Goal: Book appointment/travel/reservation

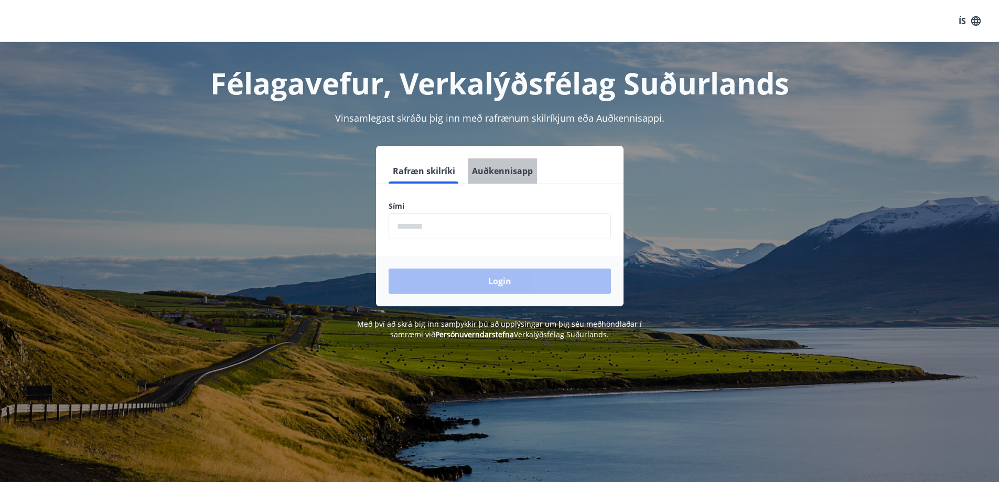
click at [497, 177] on button "Auðkennisapp" at bounding box center [502, 170] width 69 height 25
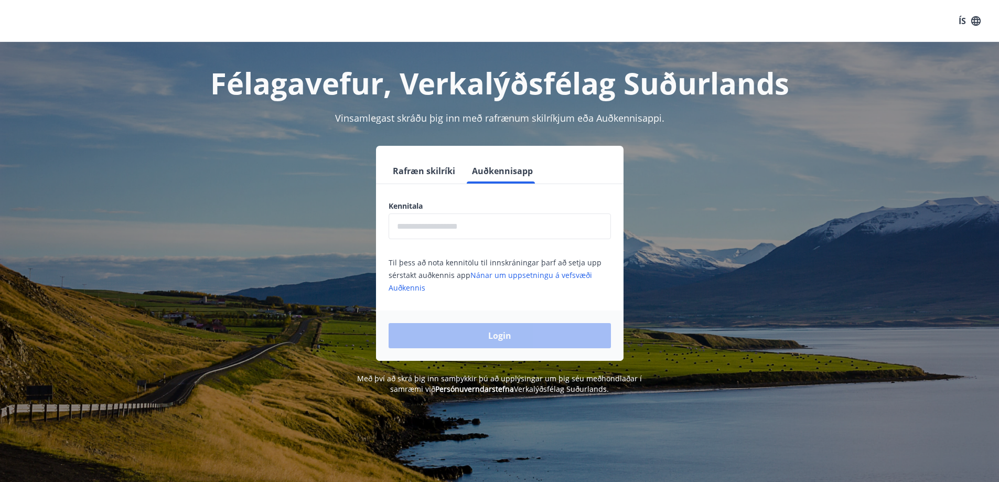
click at [444, 231] on input "text" at bounding box center [500, 226] width 222 height 26
type input "**********"
click at [517, 348] on button "Login" at bounding box center [500, 335] width 222 height 25
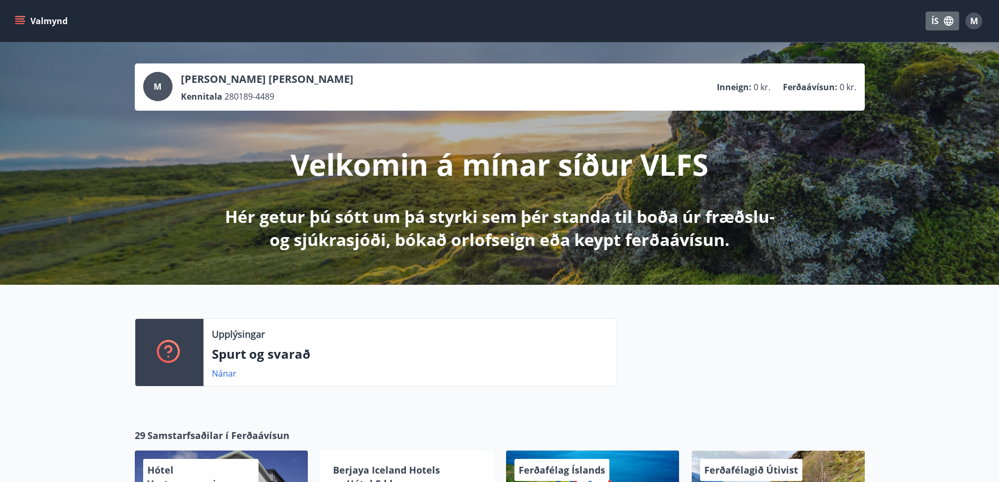
click at [942, 21] on button "ÍS" at bounding box center [942, 21] width 34 height 19
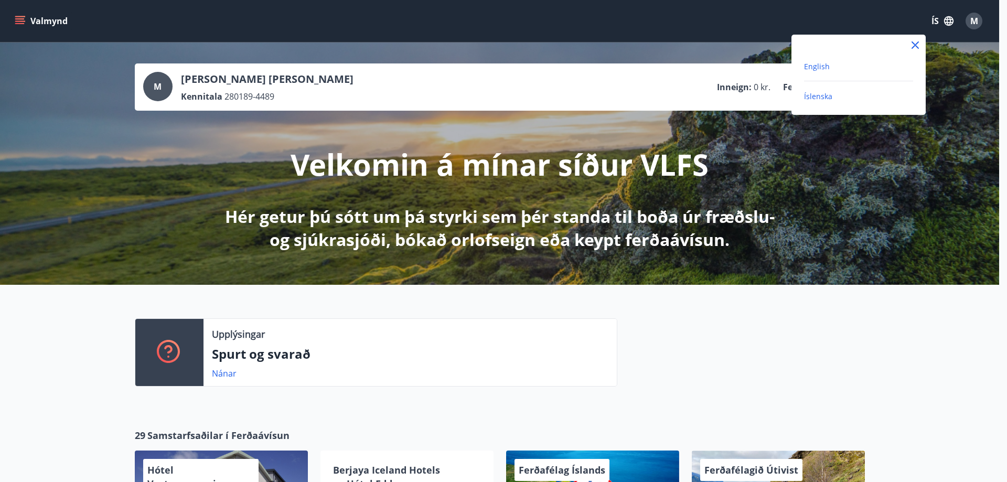
click at [825, 71] on span "English" at bounding box center [817, 66] width 26 height 10
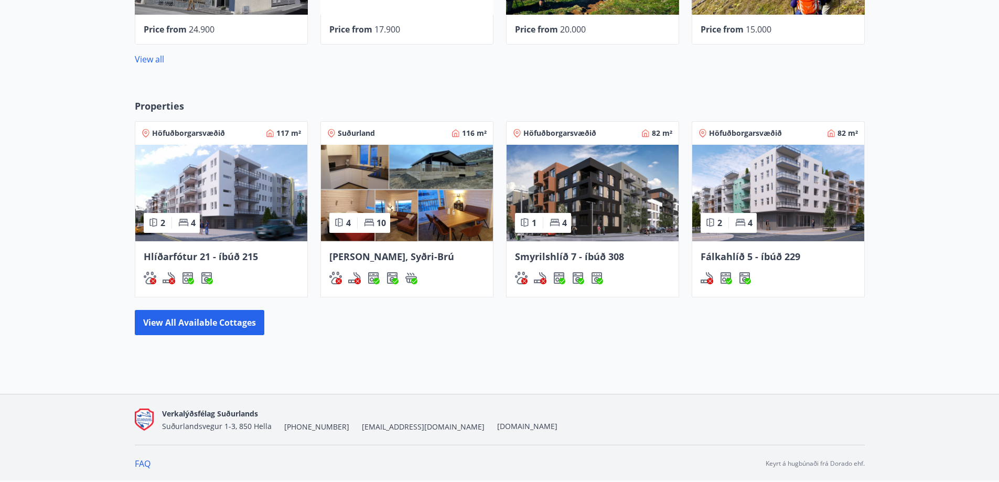
scroll to position [570, 0]
click at [229, 329] on div "Properties Höfuðborgarsvæðið 117 m² 2 4 Hlíðarfótur 21 - íbúð 215 Suðurland 116…" at bounding box center [499, 216] width 999 height 269
click at [223, 321] on button "View all available cottages" at bounding box center [200, 322] width 130 height 25
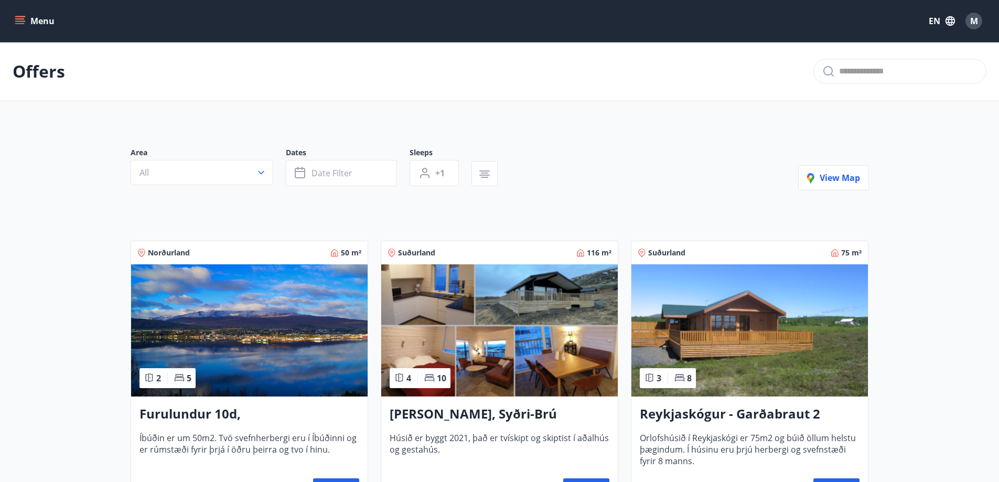
scroll to position [140, 0]
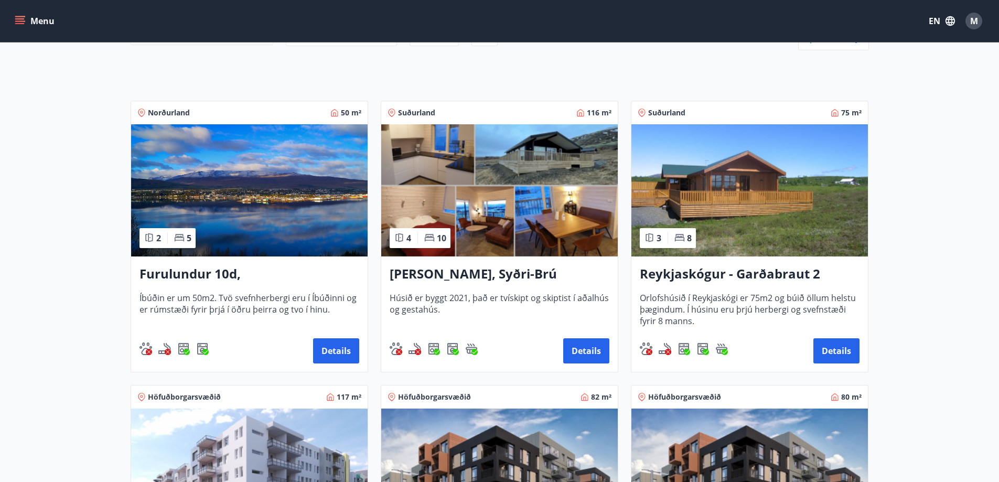
click at [505, 208] on img at bounding box center [499, 190] width 236 height 132
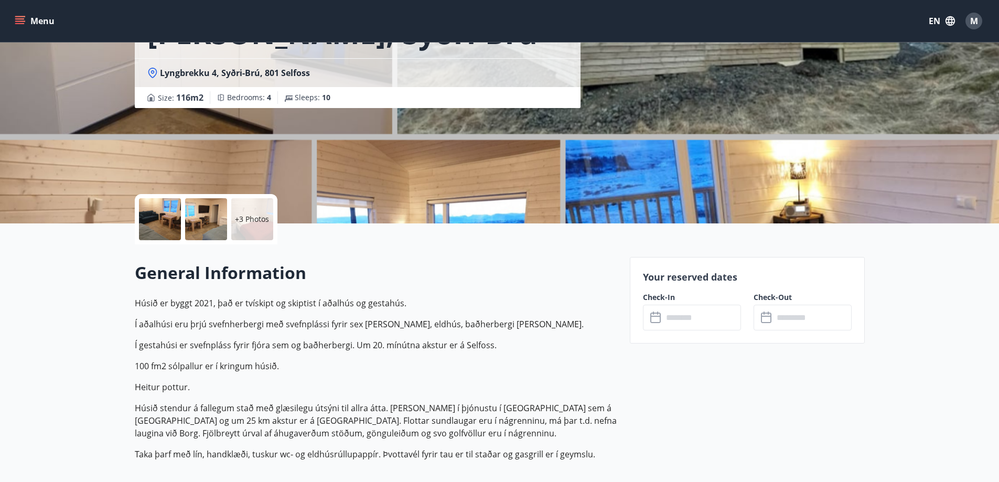
scroll to position [140, 0]
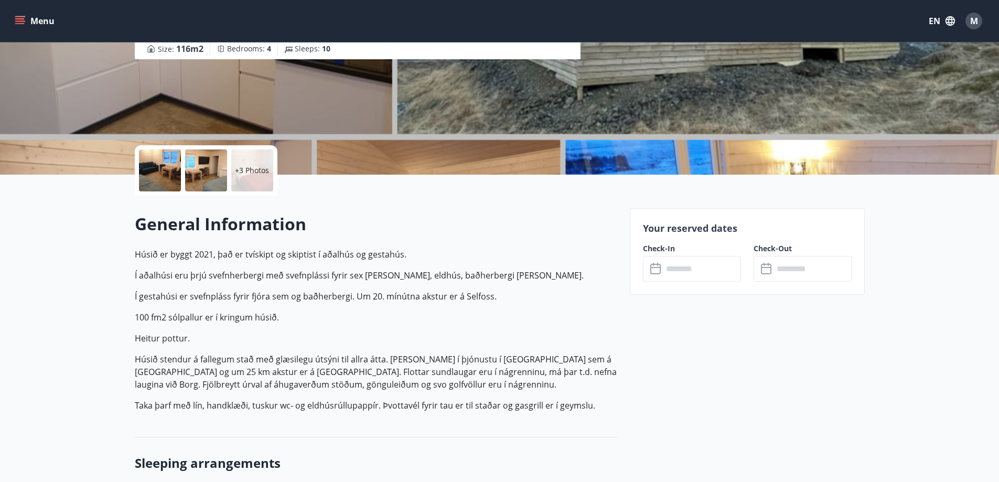
click at [683, 267] on input "text" at bounding box center [702, 269] width 78 height 26
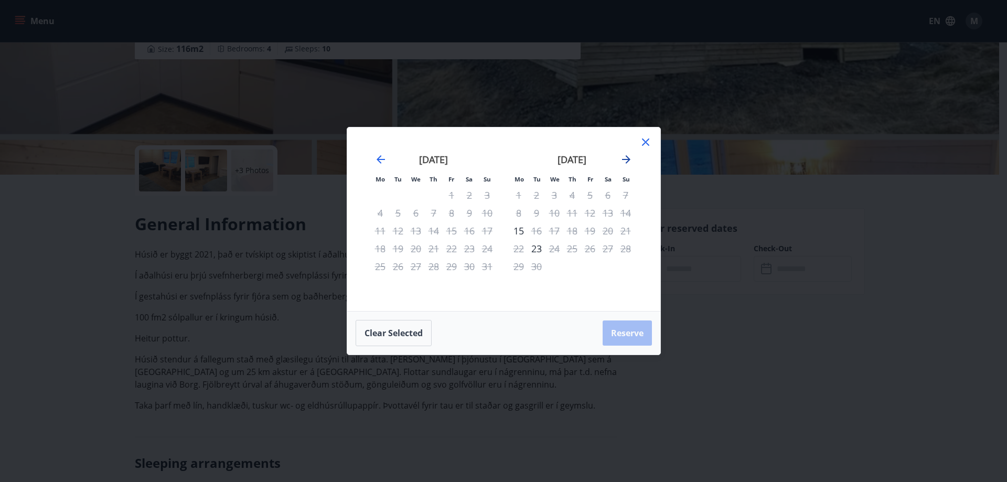
click at [624, 159] on icon "Move forward to switch to the next month." at bounding box center [626, 159] width 8 height 8
click at [629, 158] on icon "Move forward to switch to the next month." at bounding box center [626, 159] width 8 height 8
click at [630, 160] on icon "Move forward to switch to the next month." at bounding box center [626, 159] width 8 height 8
click at [652, 141] on div "Mo Tu We Th Fr Sa Su Mo Tu We Th Fr Sa Su [DATE] 1 2 3 4 5 6 7 8 9 10 11 12 13 …" at bounding box center [503, 219] width 313 height 184
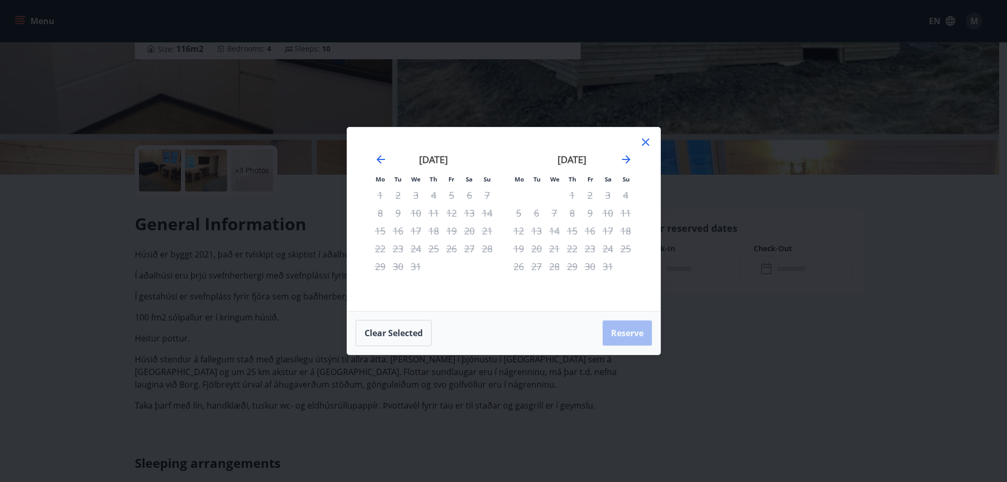
click at [648, 145] on icon at bounding box center [645, 142] width 13 height 13
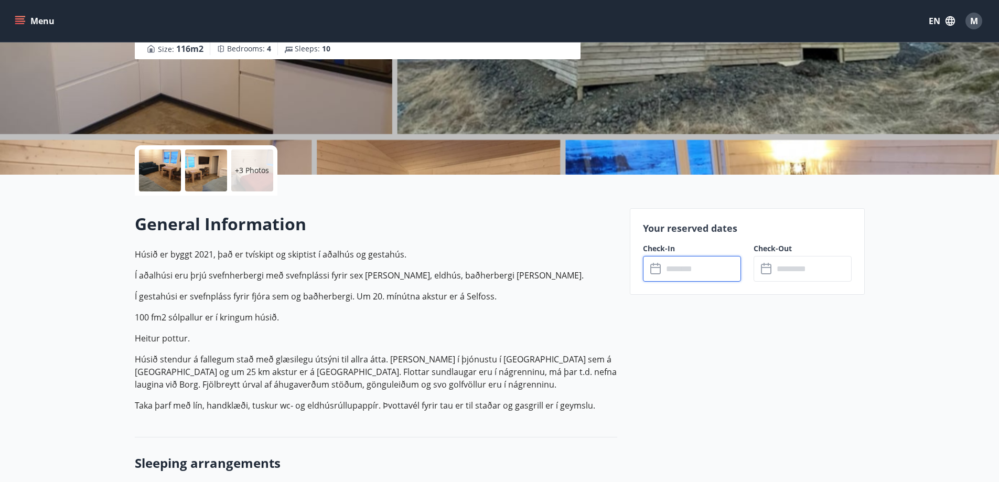
scroll to position [0, 0]
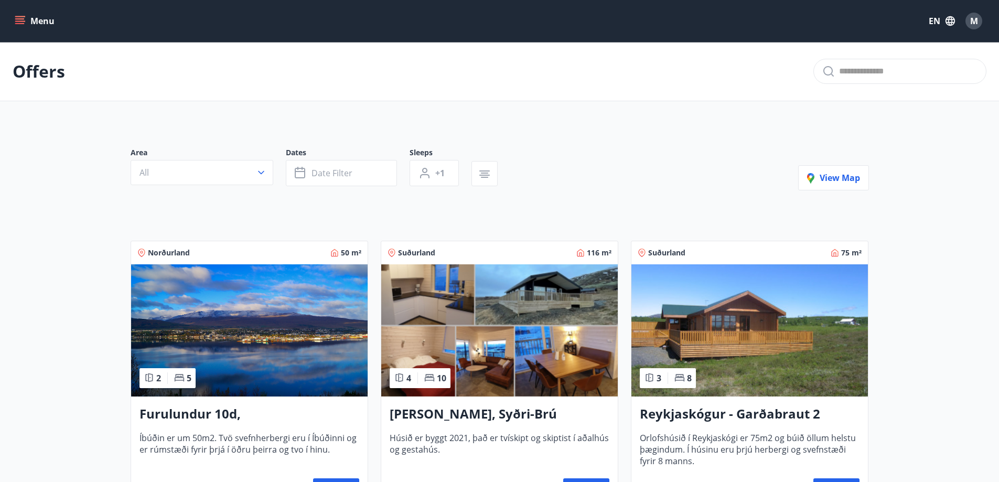
click at [739, 301] on img at bounding box center [749, 330] width 236 height 132
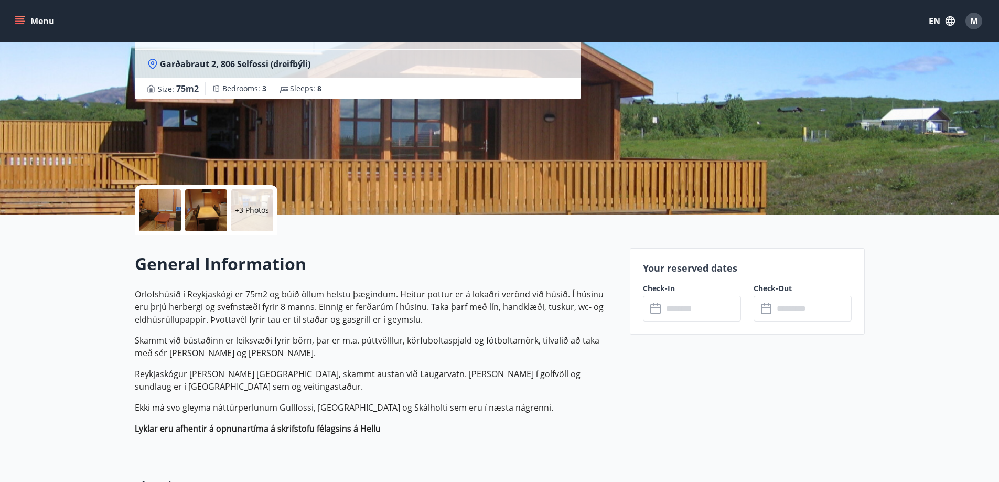
scroll to position [140, 0]
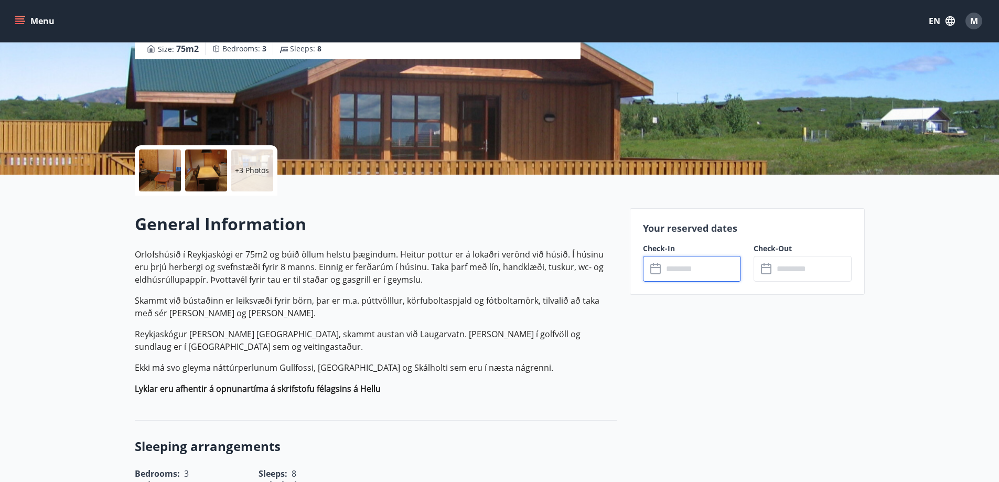
click at [693, 260] on input "text" at bounding box center [702, 269] width 78 height 26
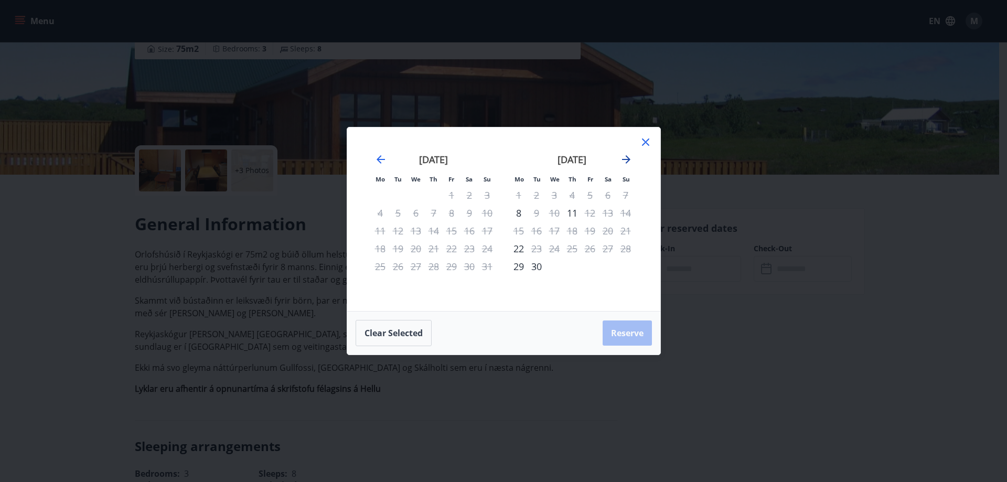
click at [627, 160] on icon "Move forward to switch to the next month." at bounding box center [626, 159] width 13 height 13
click at [641, 148] on icon at bounding box center [645, 142] width 13 height 13
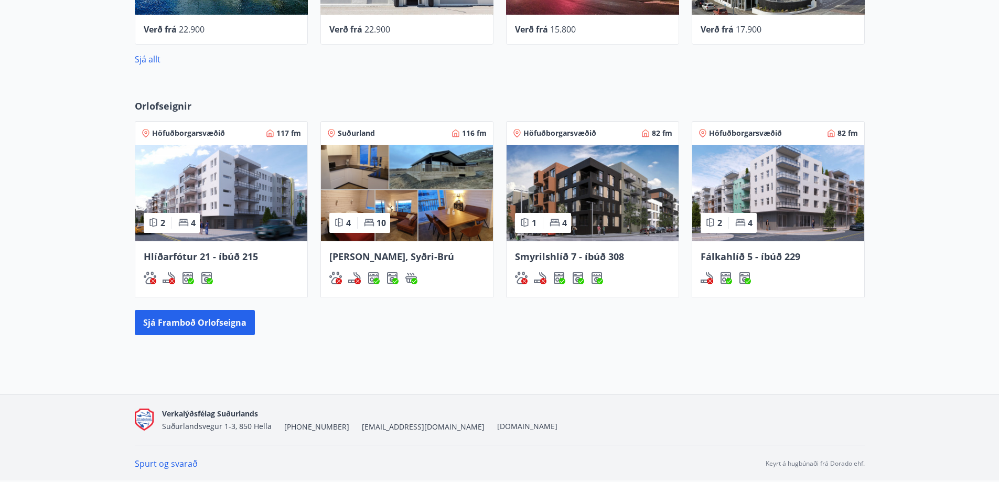
scroll to position [547, 0]
click at [188, 314] on button "Sjá framboð orlofseigna" at bounding box center [195, 322] width 120 height 25
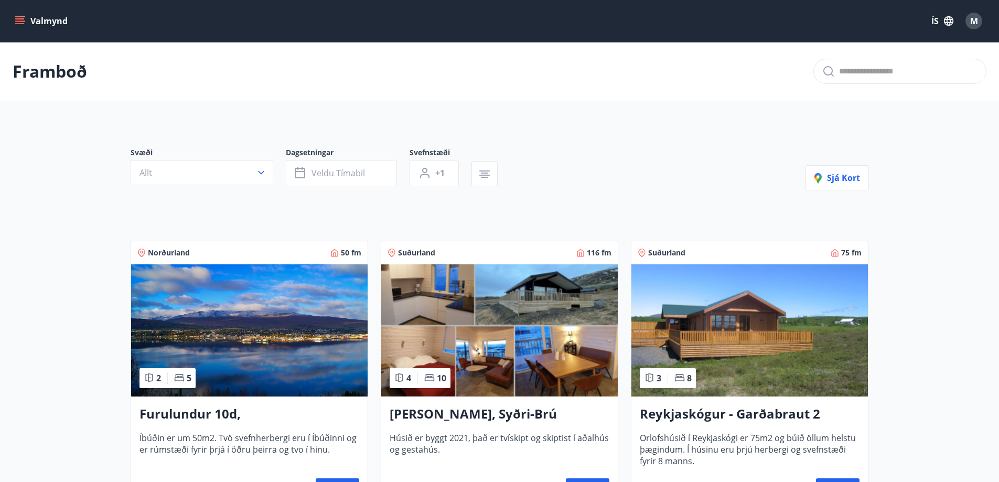
click at [729, 309] on img at bounding box center [749, 330] width 236 height 132
click at [497, 323] on img at bounding box center [499, 330] width 236 height 132
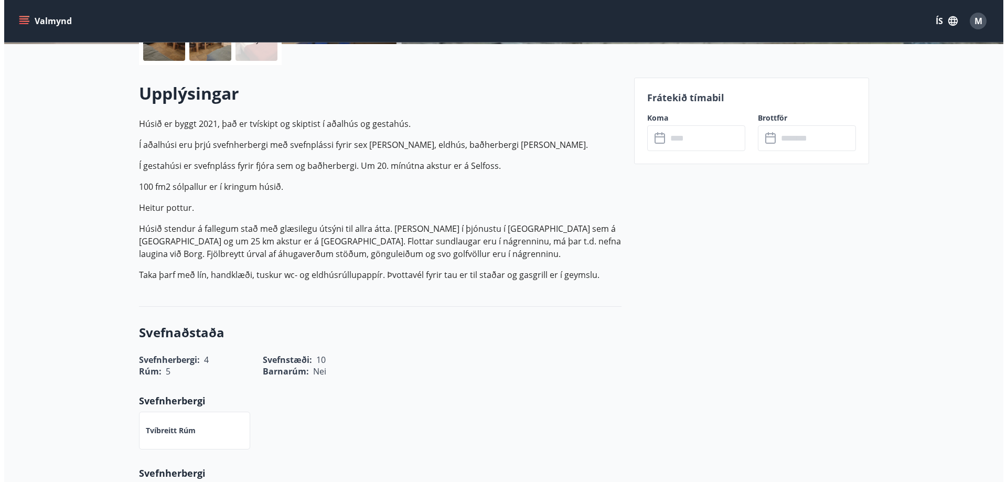
scroll to position [279, 0]
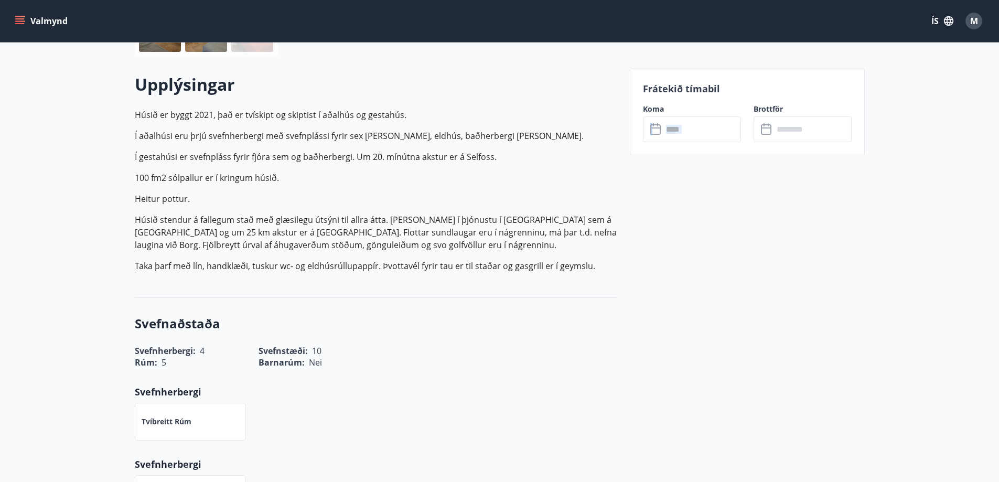
drag, startPoint x: 728, startPoint y: 143, endPoint x: 729, endPoint y: 135, distance: 7.4
click at [728, 140] on div "Frátekið tímabil Koma ​ ​ Brottför ​ ​" at bounding box center [747, 112] width 235 height 87
click at [729, 135] on input "text" at bounding box center [702, 129] width 78 height 26
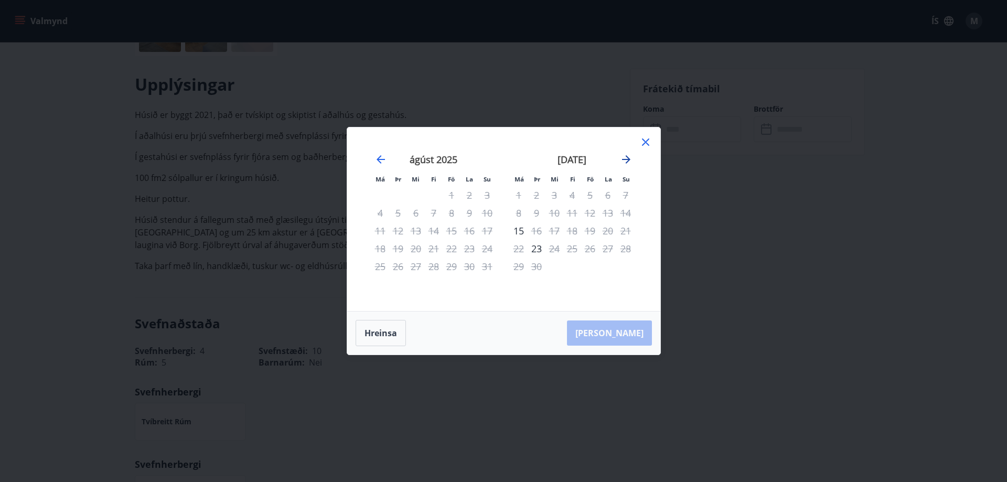
click at [630, 158] on icon "Move forward to switch to the next month." at bounding box center [626, 159] width 13 height 13
click at [517, 236] on div "13" at bounding box center [519, 231] width 18 height 18
